Goal: Task Accomplishment & Management: Manage account settings

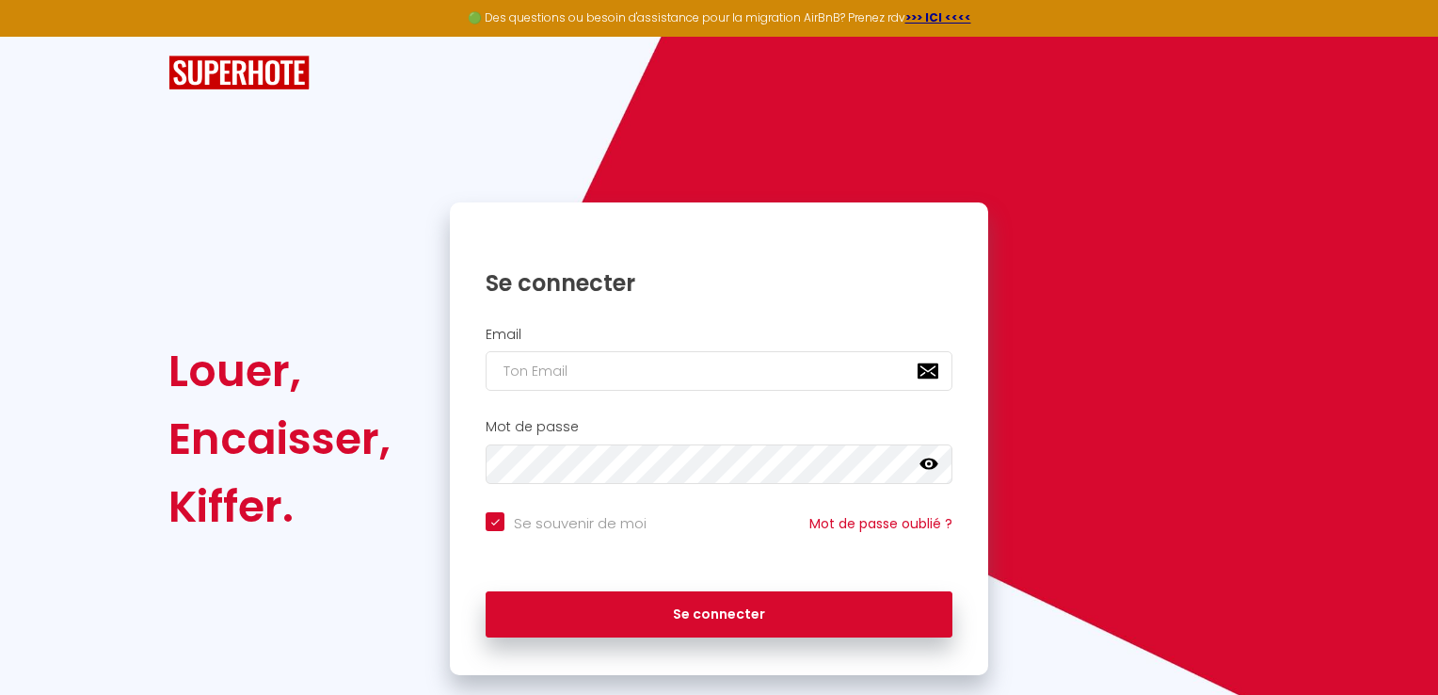
checkbox input "true"
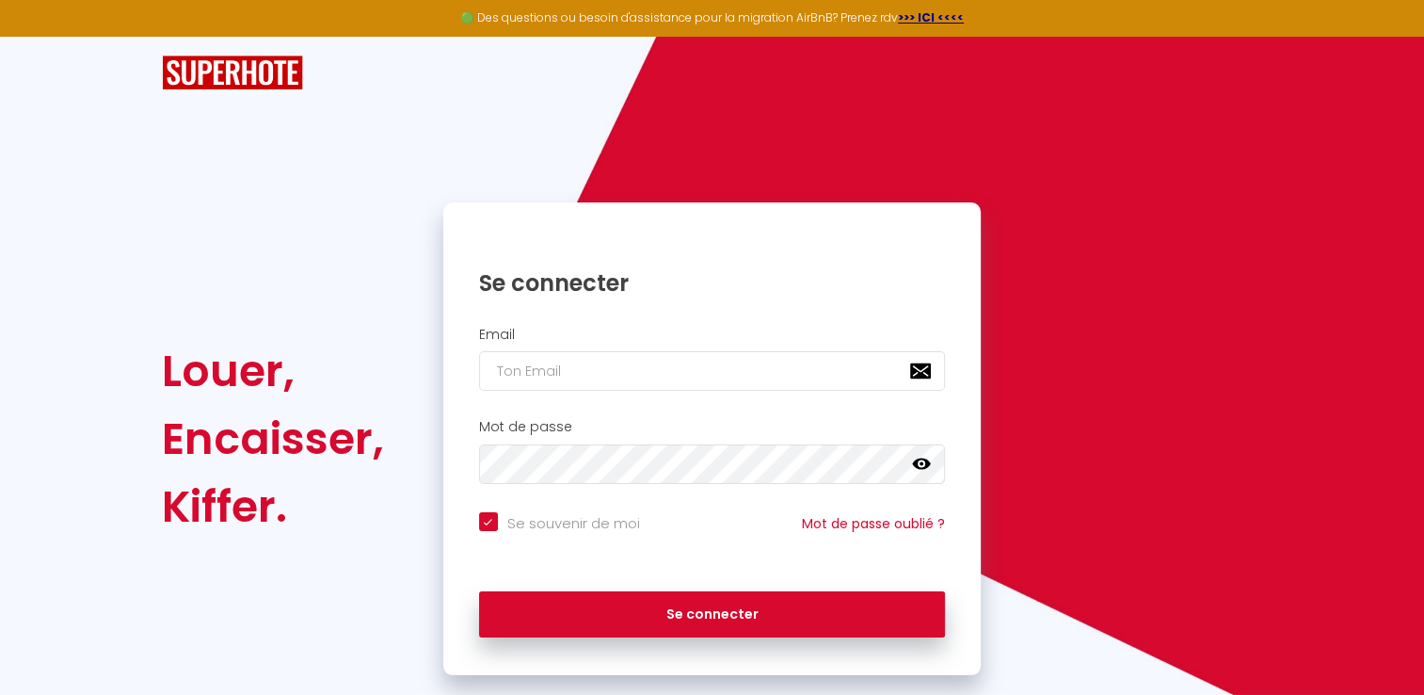
scroll to position [35, 0]
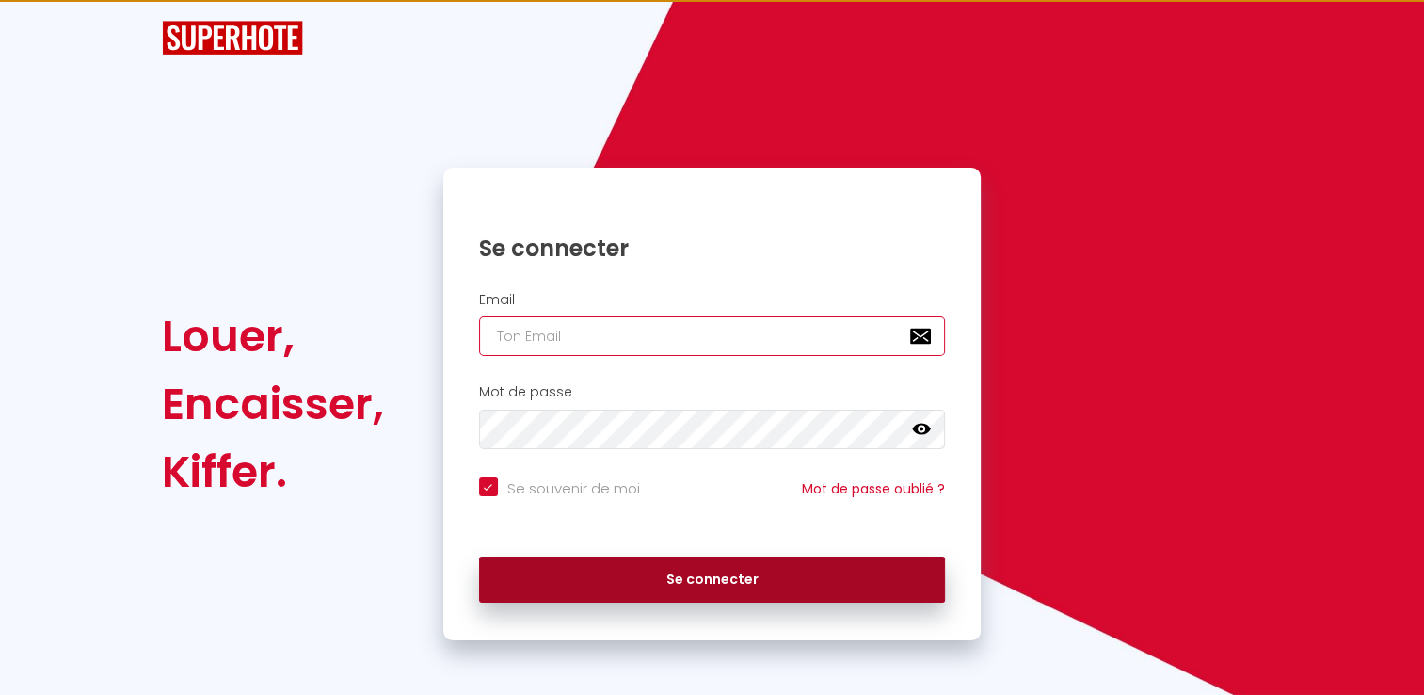
type input "[EMAIL_ADDRESS][DOMAIN_NAME]"
click at [700, 583] on button "Se connecter" at bounding box center [712, 579] width 467 height 47
checkbox input "true"
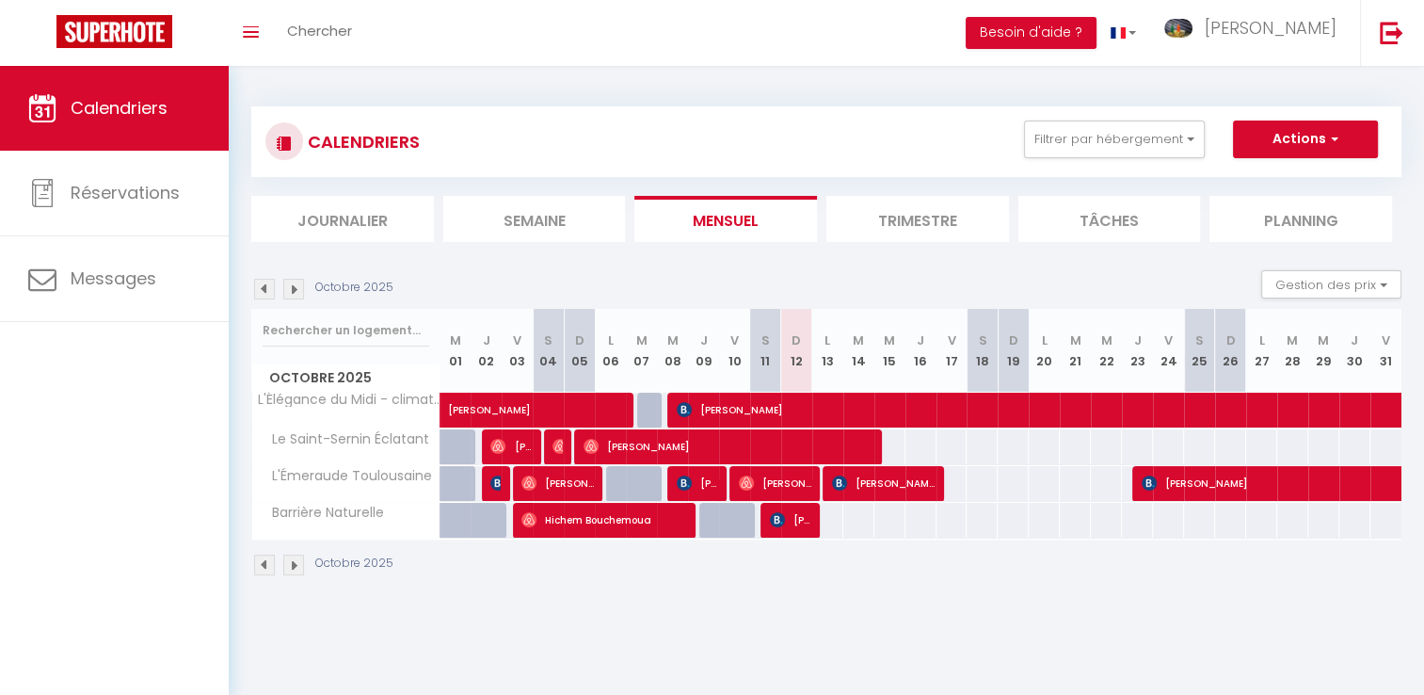
click at [920, 220] on li "Trimestre" at bounding box center [917, 219] width 183 height 46
